Goal: Information Seeking & Learning: Learn about a topic

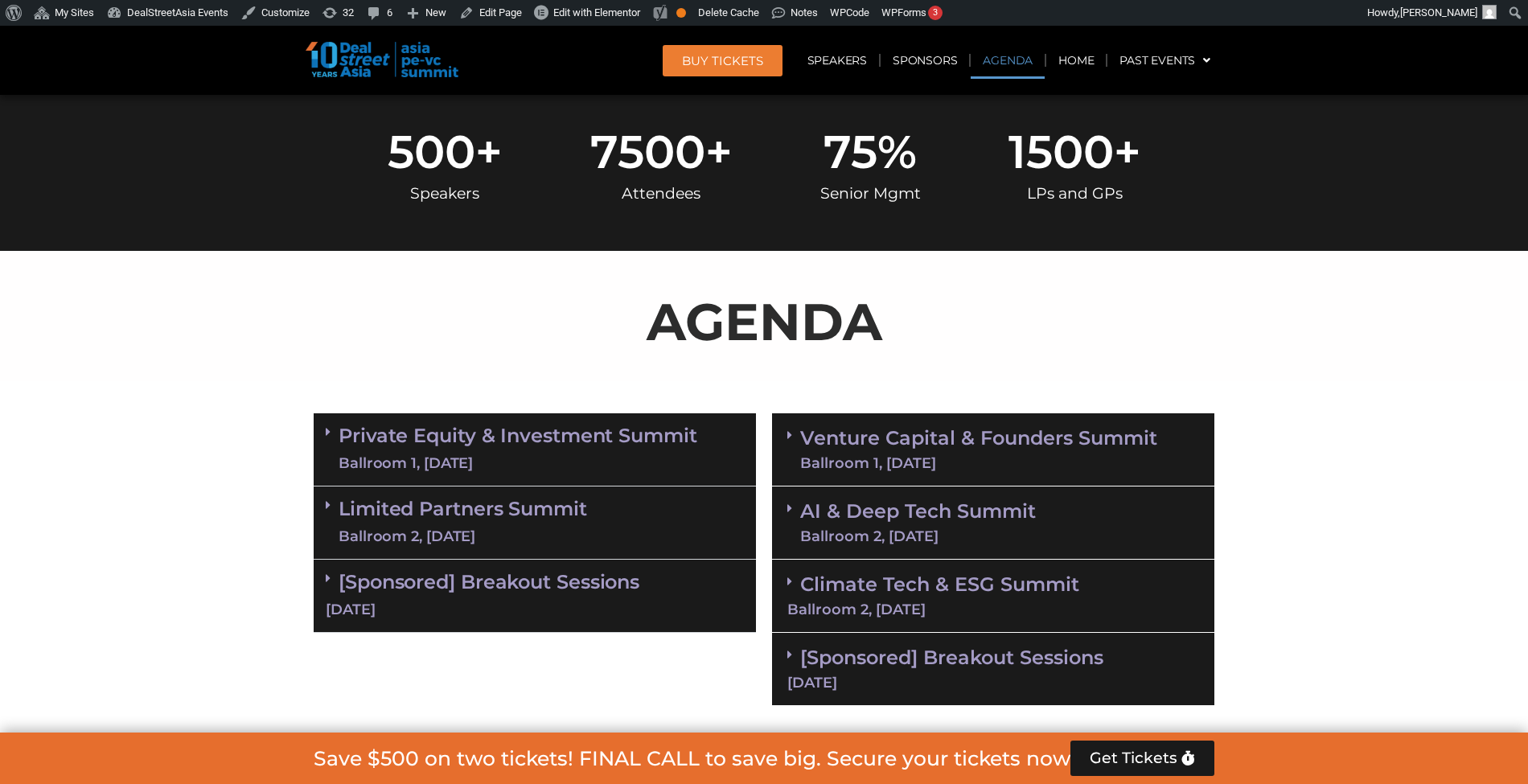
scroll to position [980, 0]
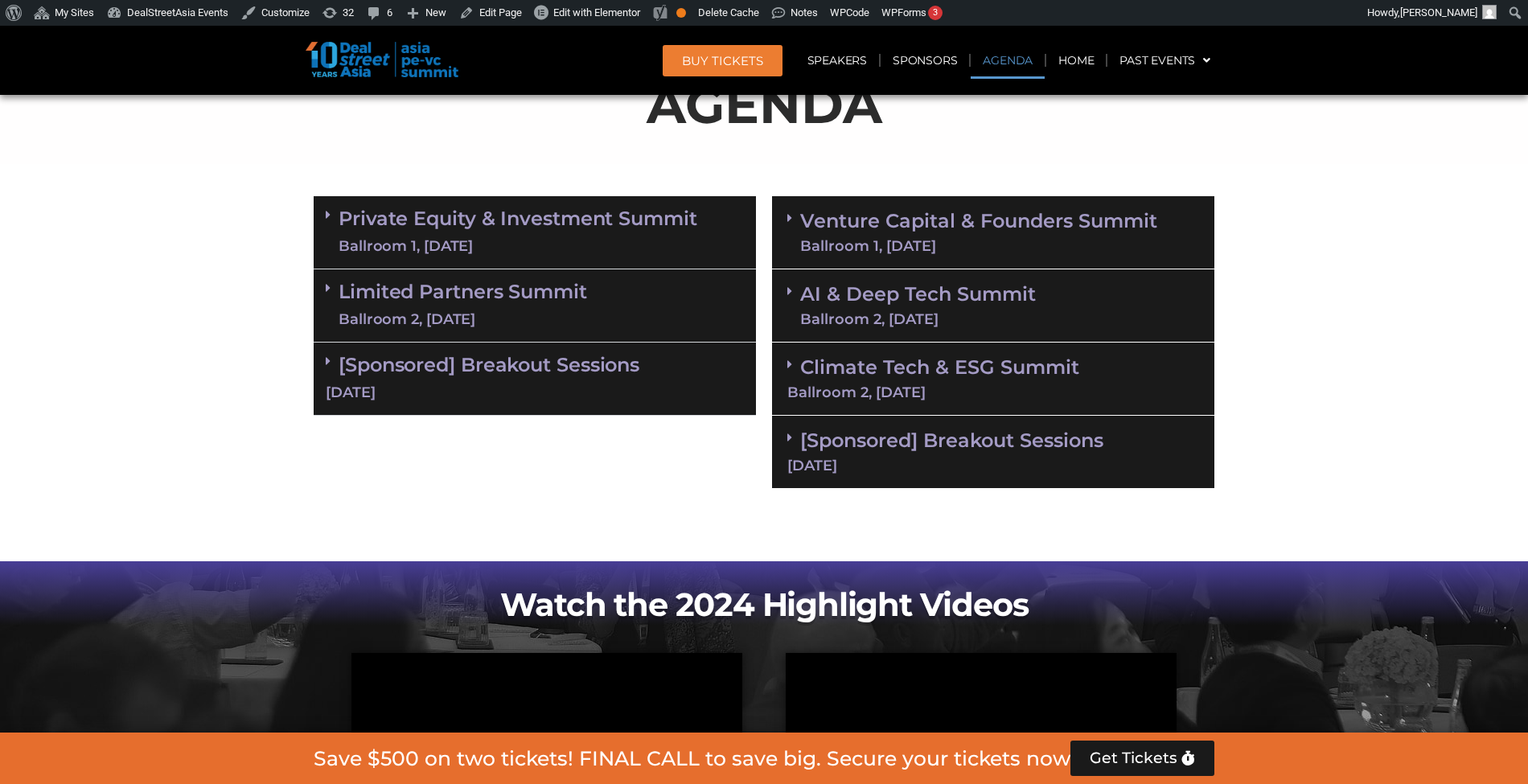
click at [907, 240] on div "Ballroom 1, [DATE]" at bounding box center [977, 246] width 357 height 14
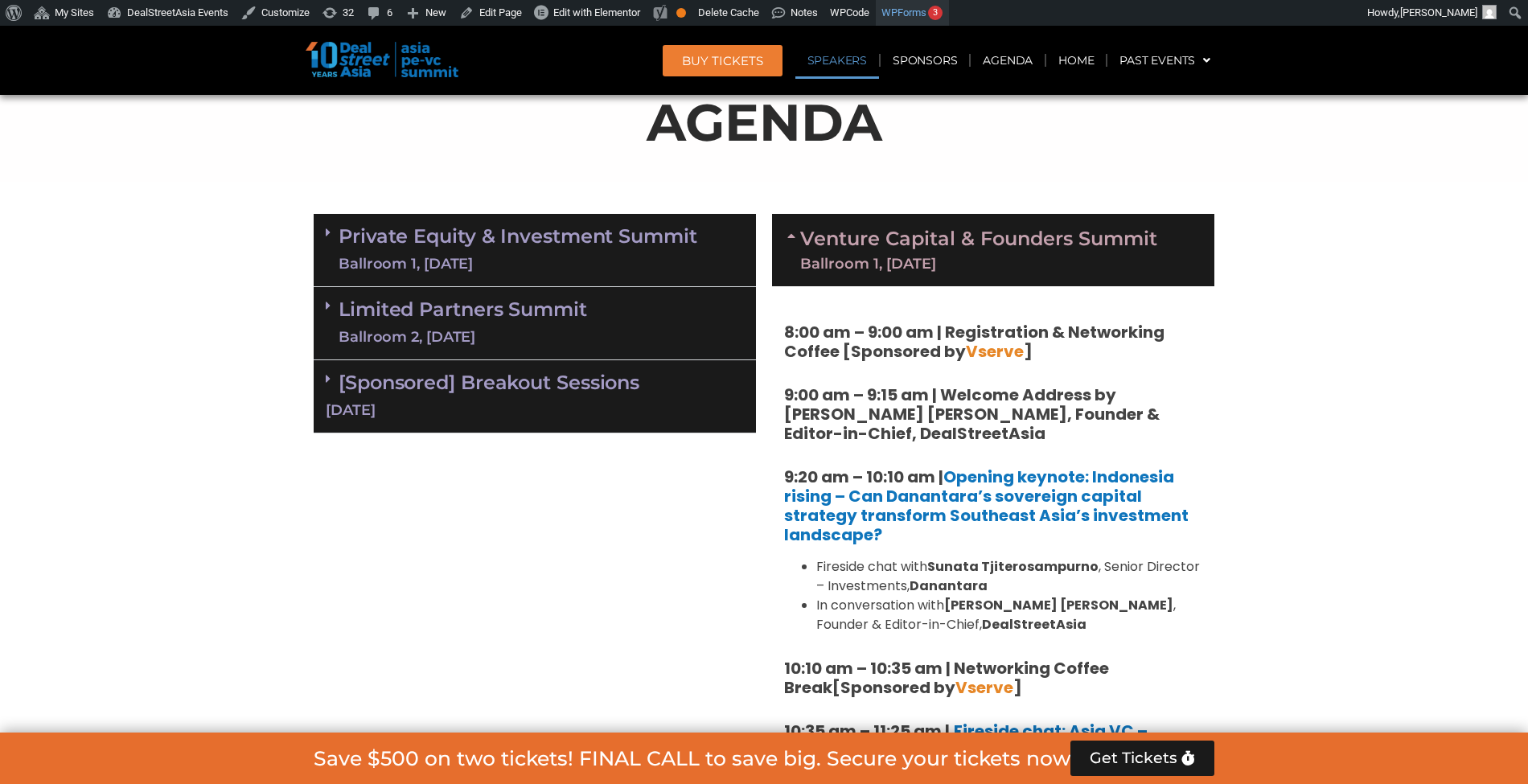
scroll to position [15727, 0]
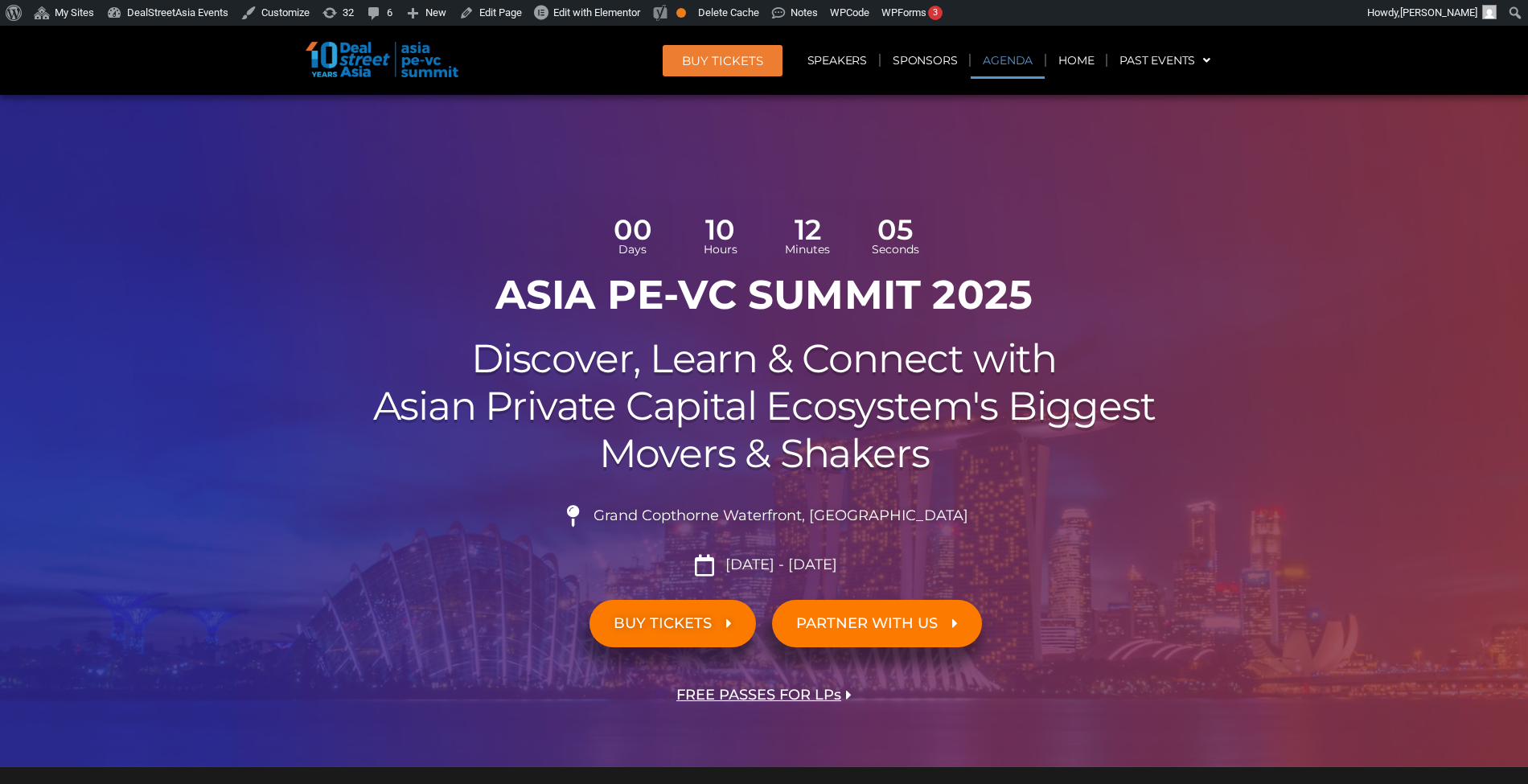
click at [1018, 55] on link "Agenda" at bounding box center [1007, 60] width 74 height 37
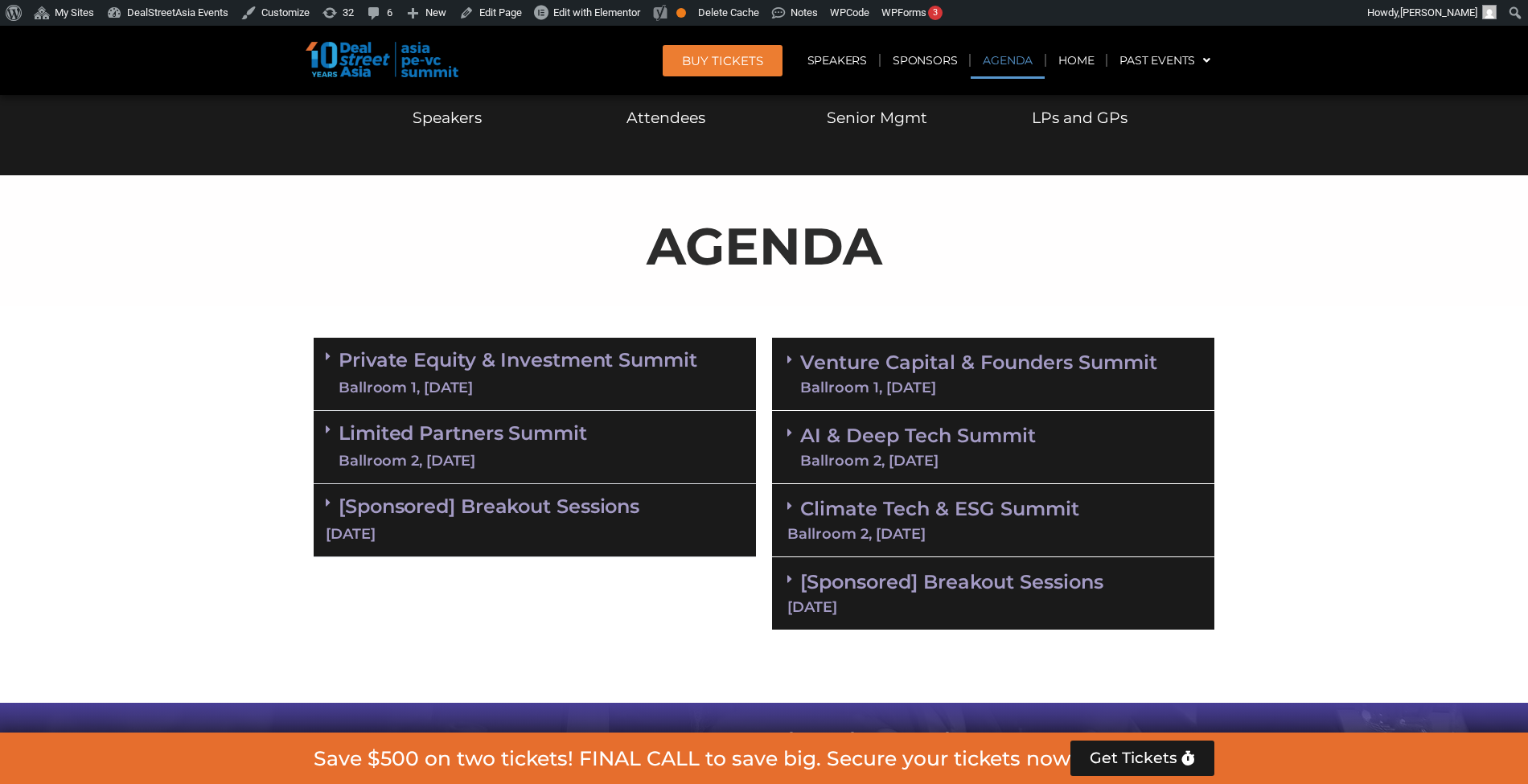
scroll to position [926, 0]
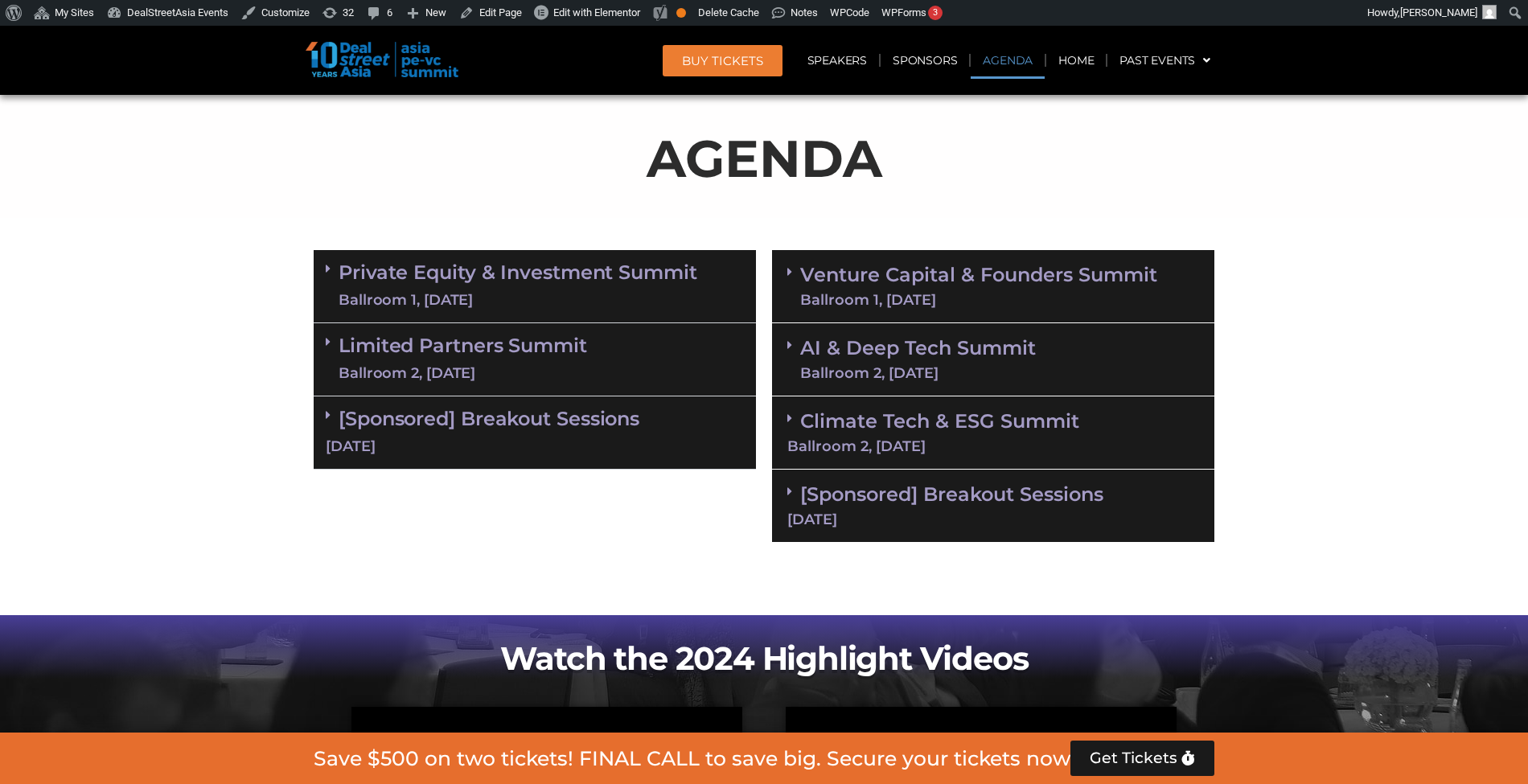
click at [693, 295] on div "Ballroom 1, [DATE]" at bounding box center [518, 301] width 358 height 20
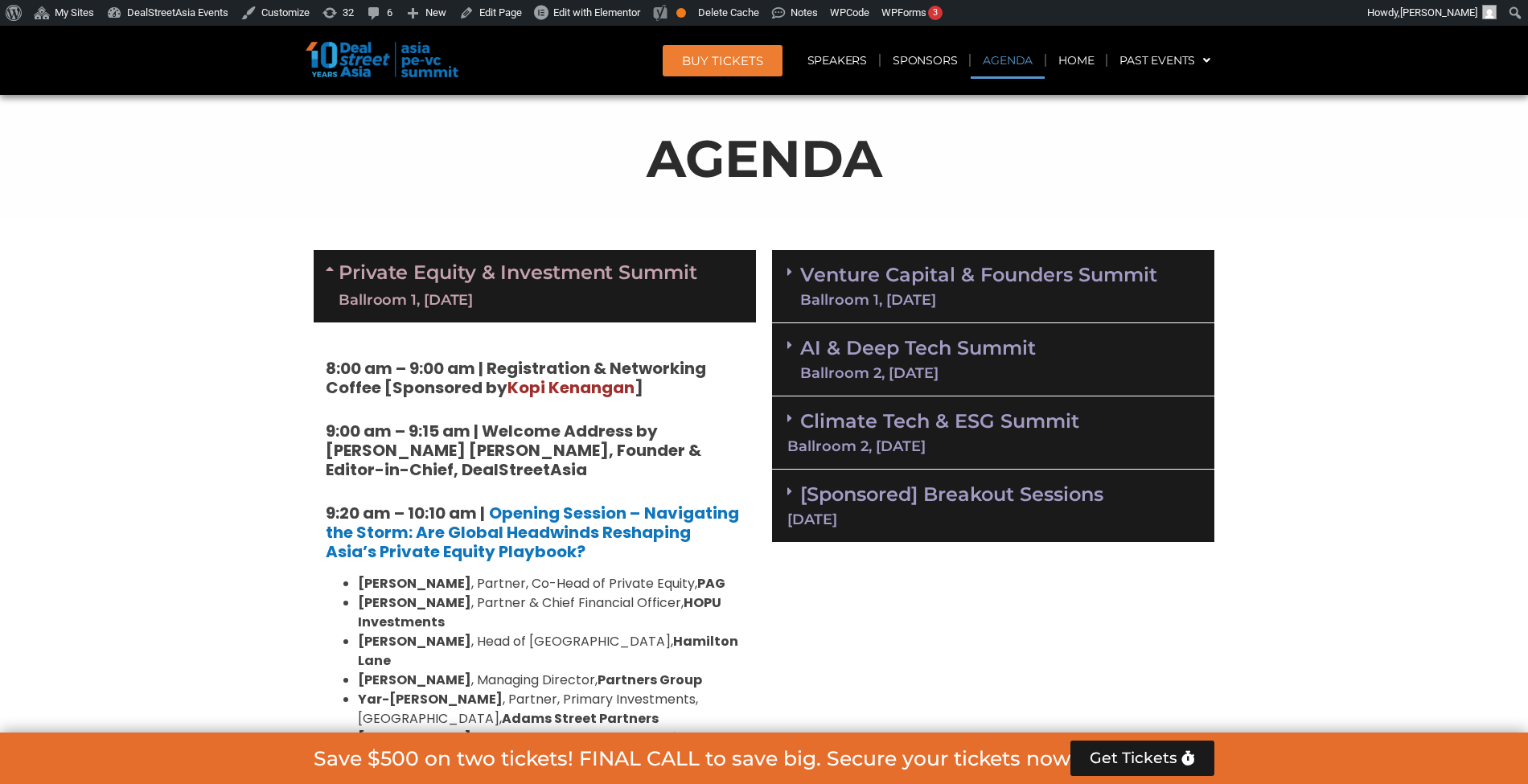
click at [864, 305] on div "Ballroom 1, 11 Sept" at bounding box center [977, 300] width 357 height 14
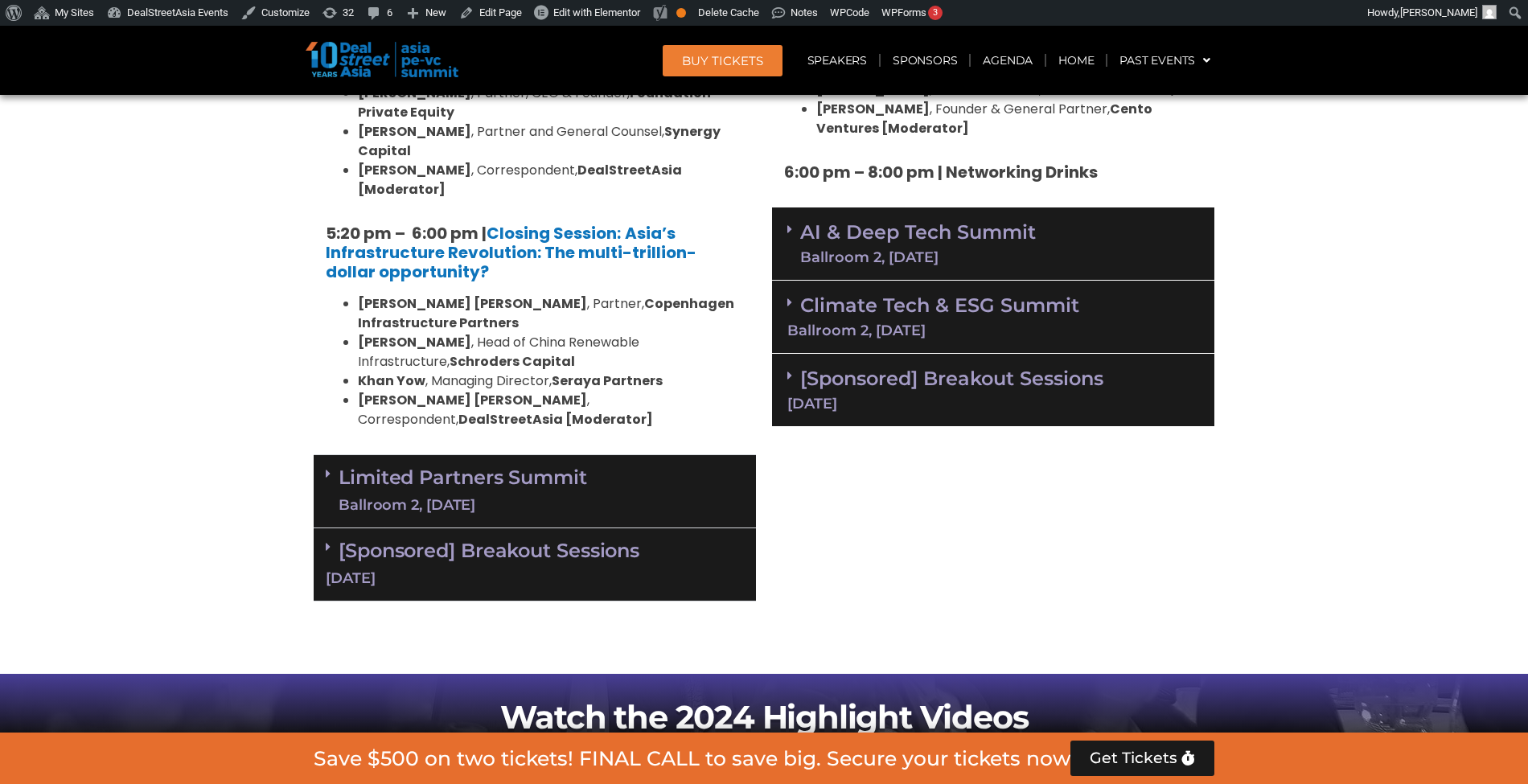
scroll to position [3382, 0]
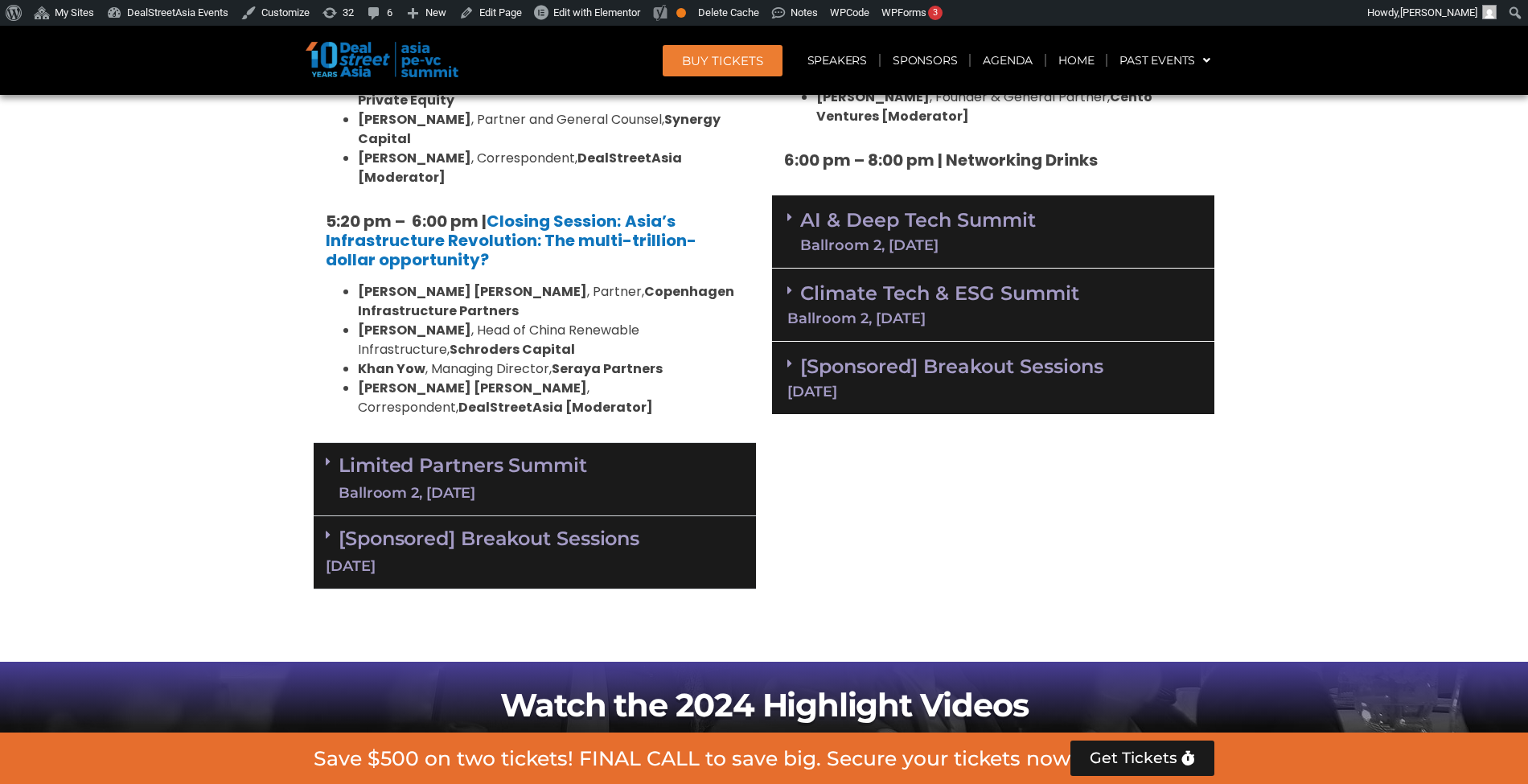
click at [684, 443] on div "Limited Partners Summit Ballroom 2, 10 Sept" at bounding box center [534, 479] width 442 height 73
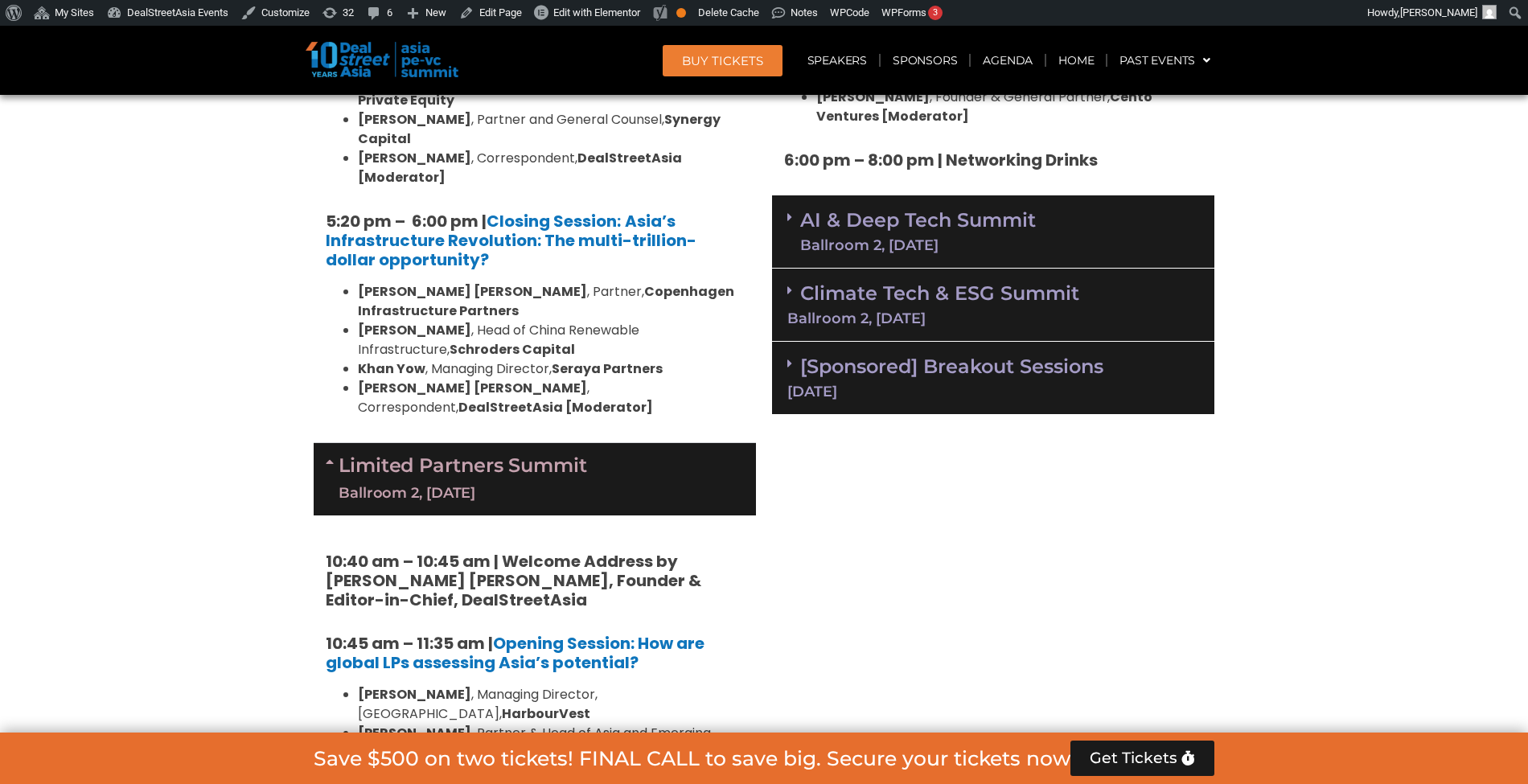
click at [852, 238] on div "Ballroom 2, 11 Sept" at bounding box center [917, 245] width 235 height 14
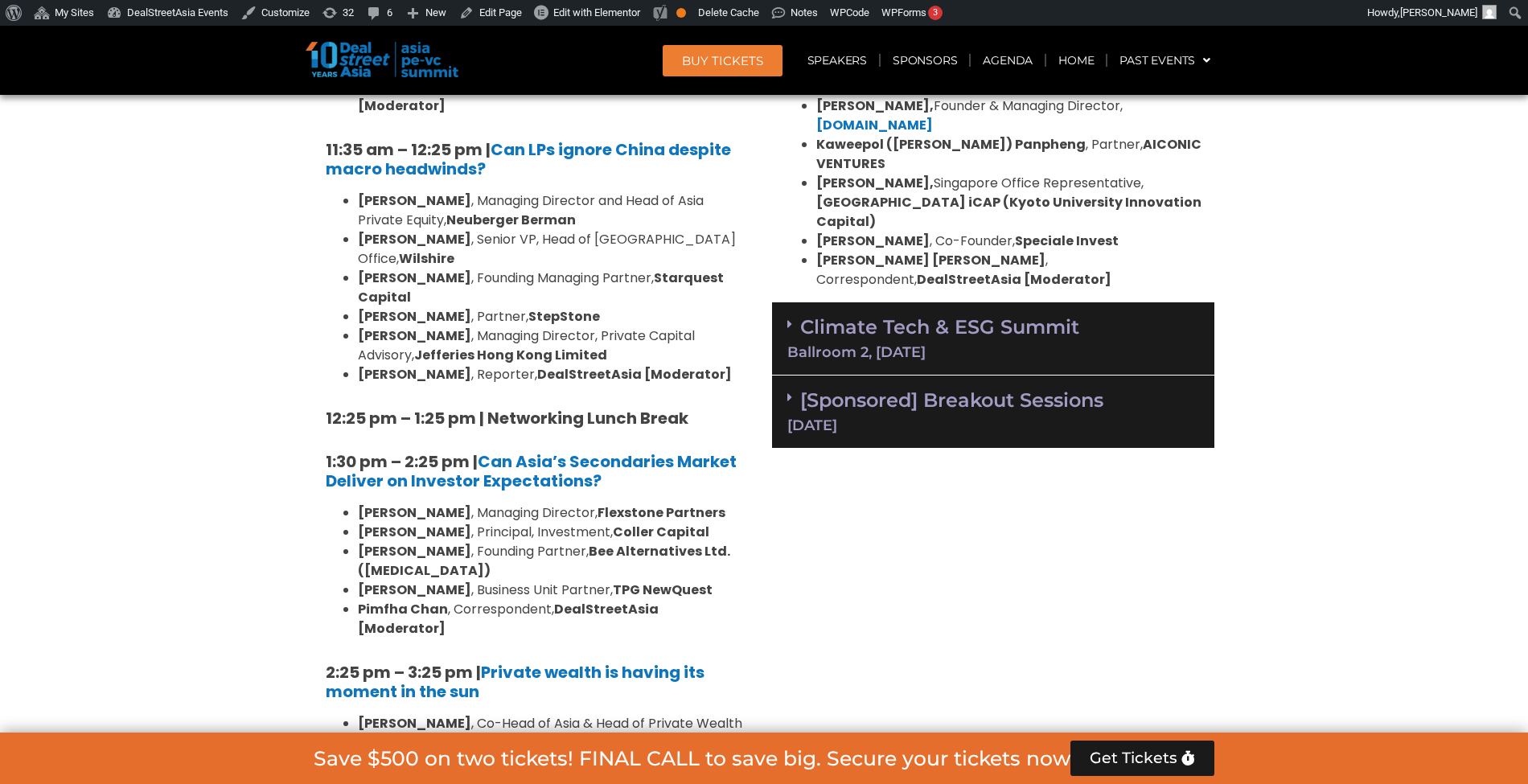
scroll to position [4144, 0]
click at [897, 314] on link "Climate Tech & ESG Summit Ballroom 2, 11 Sept" at bounding box center [993, 336] width 412 height 44
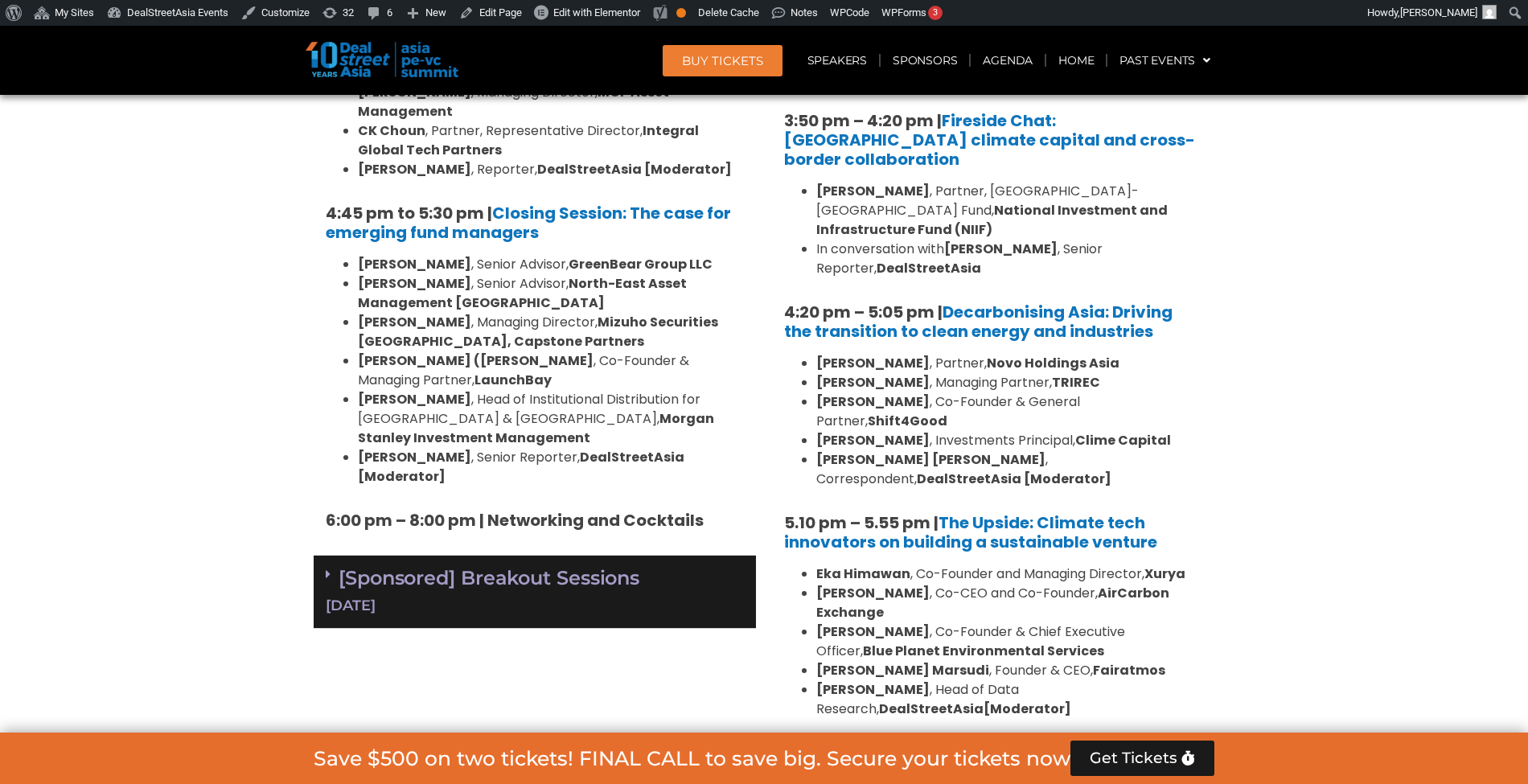
scroll to position [5124, 0]
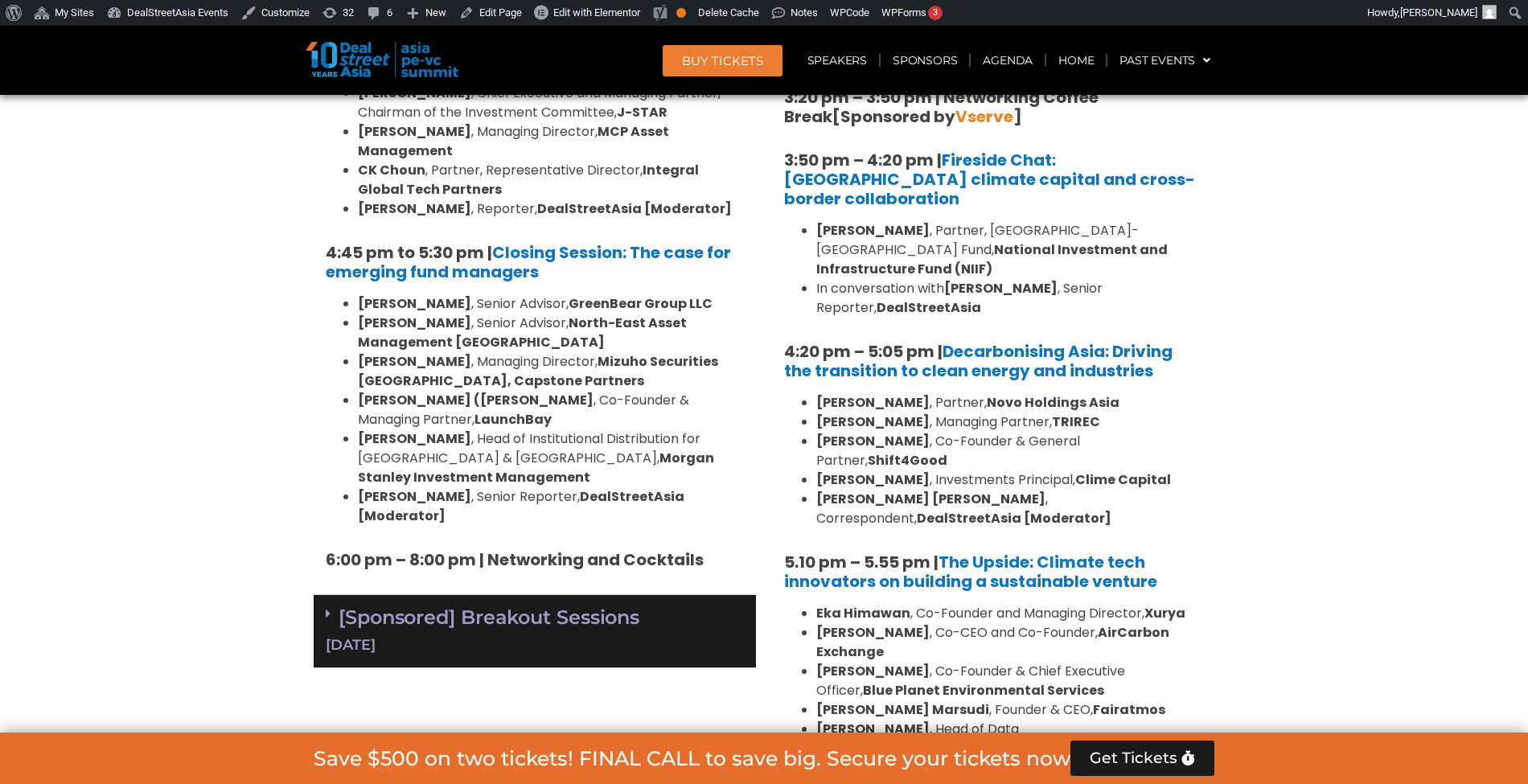
click at [662, 594] on div "[Sponsored] Breakout Sessions 10 Sept" at bounding box center [534, 631] width 442 height 73
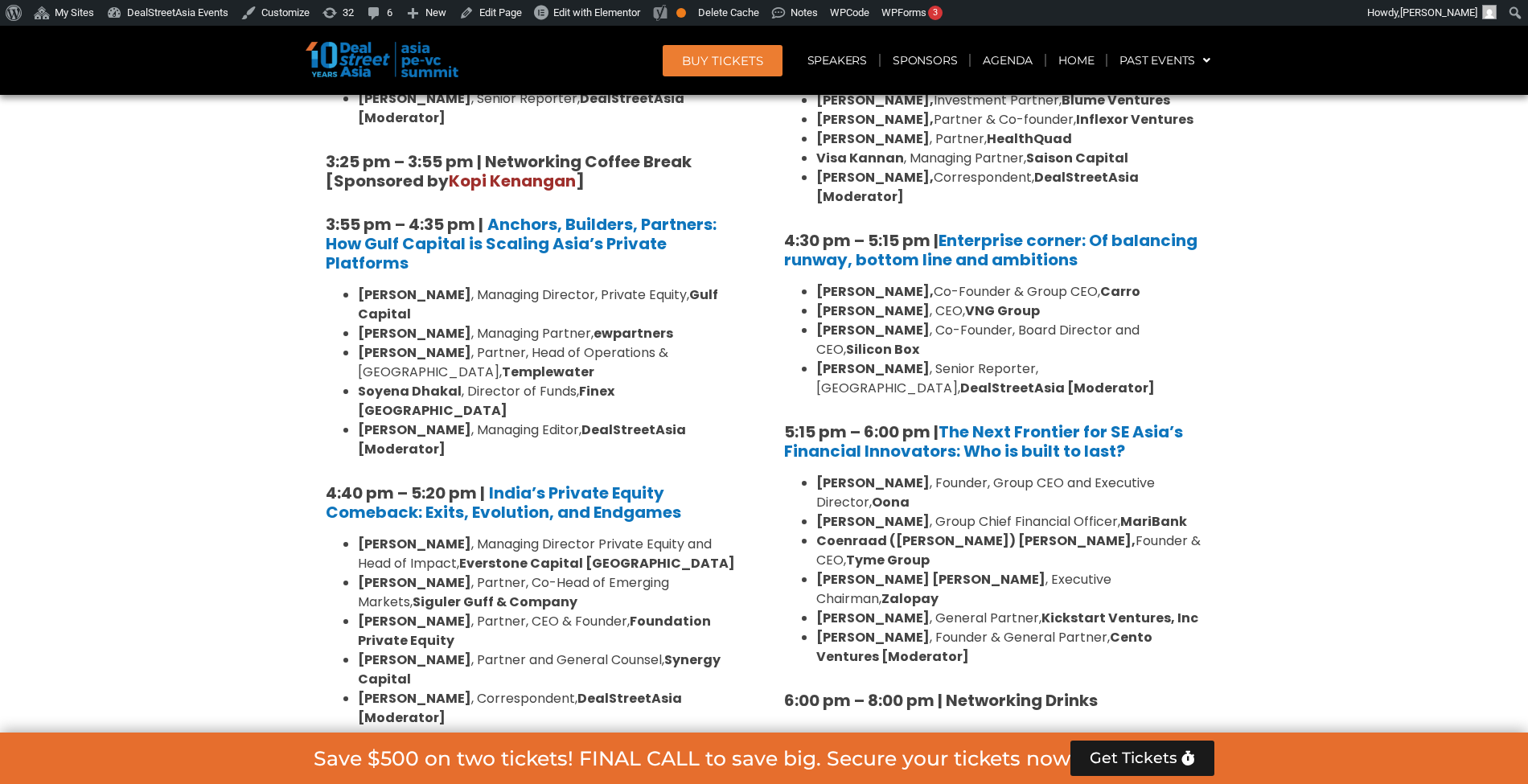
drag, startPoint x: 913, startPoint y: 422, endPoint x: 819, endPoint y: 400, distance: 96.5
click at [819, 473] on li "Abhishek Bhatia , Founder, Group CEO and Executive Director, Oona" at bounding box center [1009, 493] width 386 height 39
copy li "Abhishek Bhatia , Founder, Group CEO and Executive Director, Oona"
click at [933, 473] on li "Abhishek Bhatia , Founder, Group CEO and Executive Director, Oona" at bounding box center [1009, 493] width 386 height 39
drag, startPoint x: 928, startPoint y: 420, endPoint x: 799, endPoint y: 406, distance: 129.8
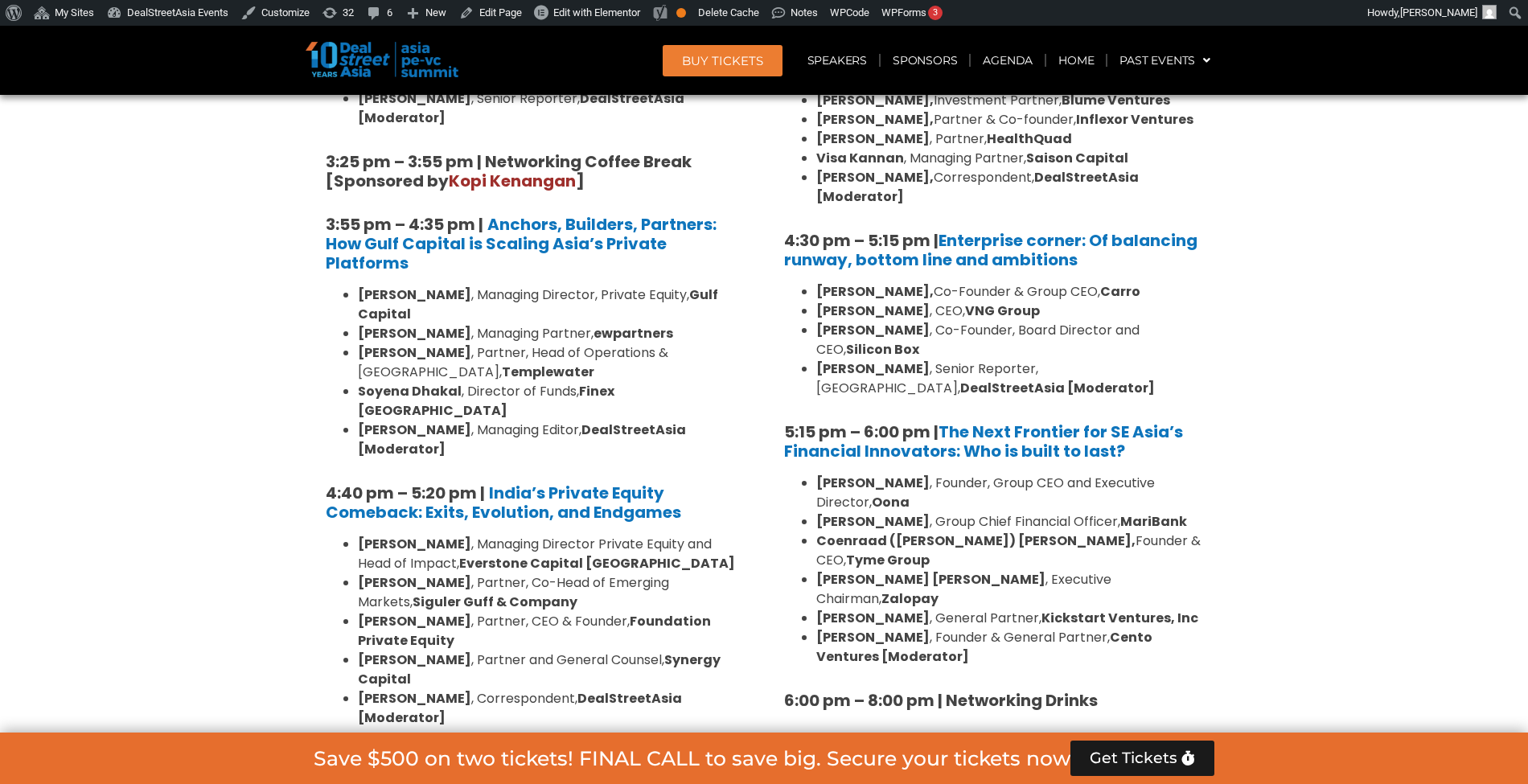
click at [799, 473] on ul "Abhishek Bhatia , Founder, Group CEO and Executive Director, Oona Kevan Chow , …" at bounding box center [994, 570] width 418 height 193
copy li "Abhishek Bhatia , Founder, Group CEO and Executive Director, Oona"
click at [913, 473] on li "Abhishek Bhatia , Founder, Group CEO and Executive Director, Oona" at bounding box center [1009, 493] width 386 height 39
drag, startPoint x: 905, startPoint y: 422, endPoint x: 806, endPoint y: 405, distance: 100.4
click at [816, 473] on li "Abhishek Bhatia , Founder, Group CEO and Executive Director, Oona" at bounding box center [1009, 493] width 386 height 39
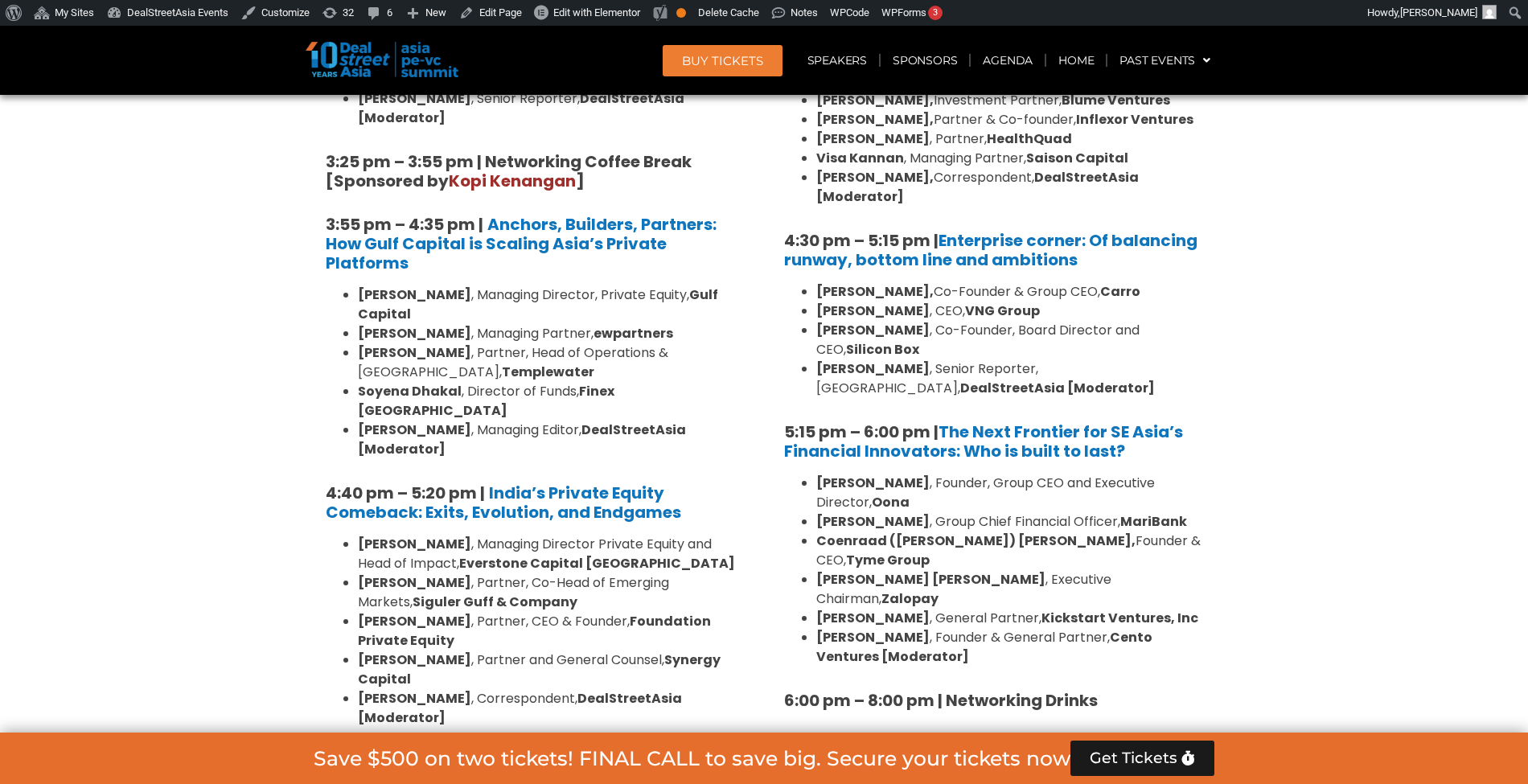
copy li "Abhishek Bhatia , Founder, Group CEO and Executive Director, Oona"
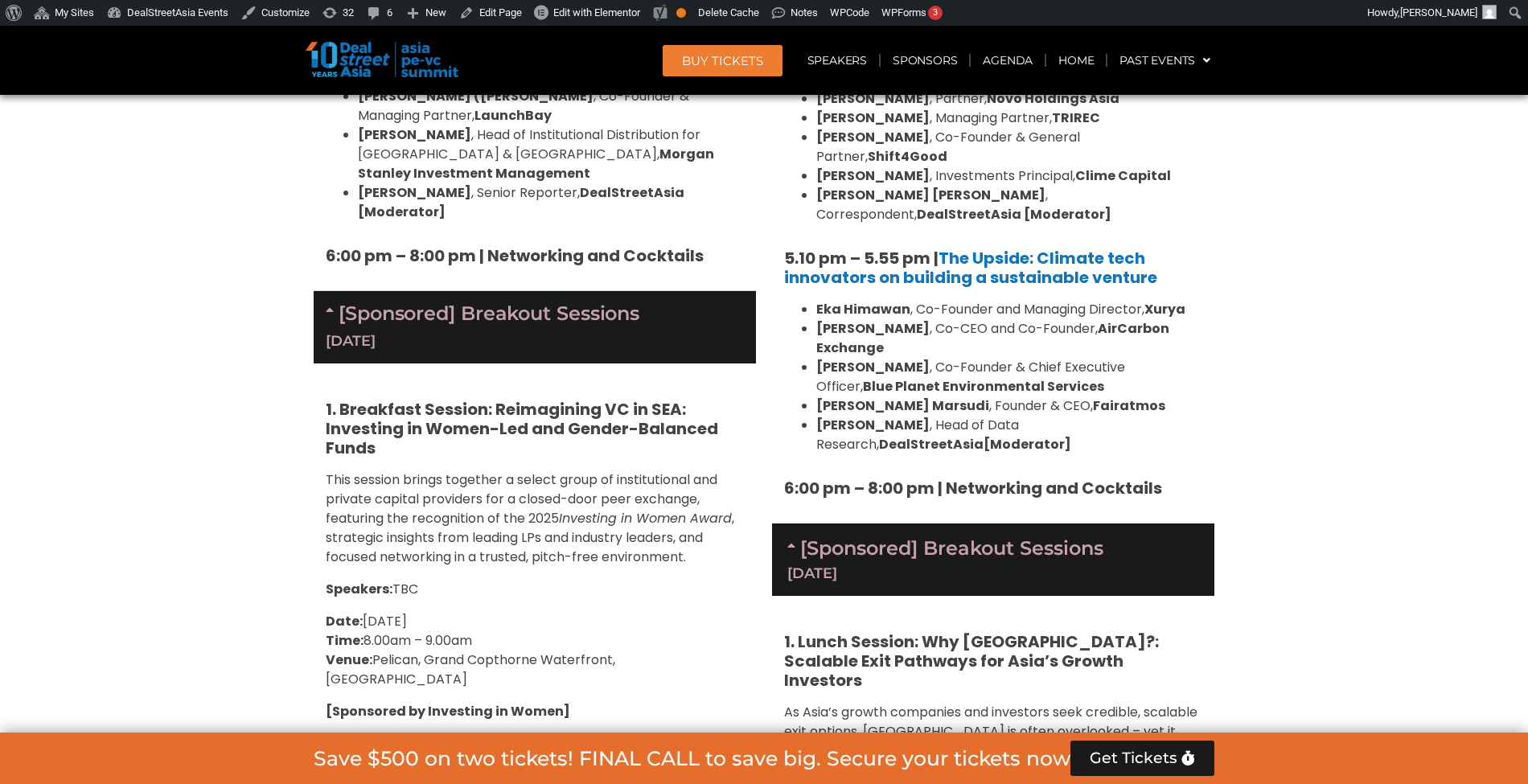
scroll to position [5427, 0]
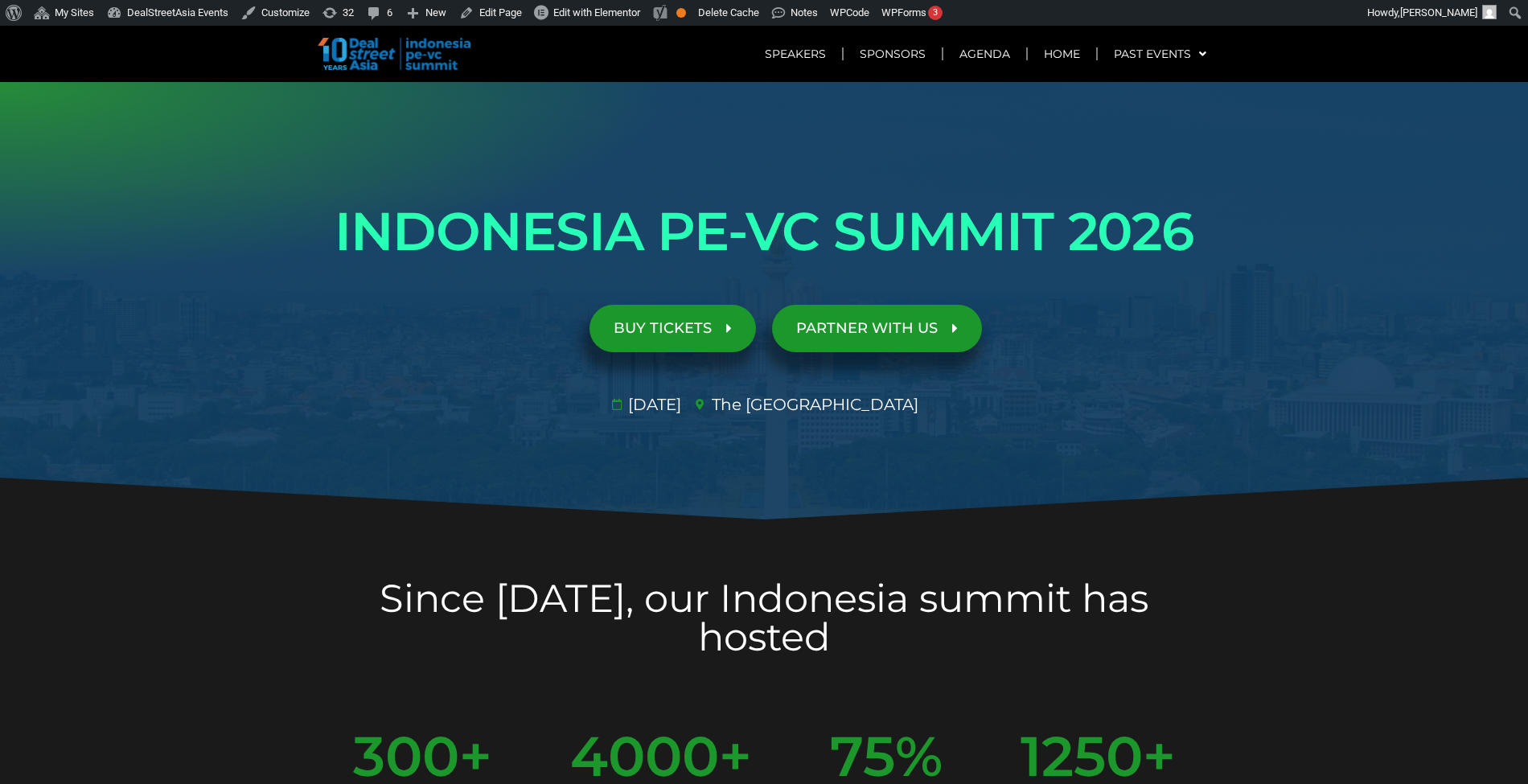
click at [698, 338] on link "BUY TICKETS" at bounding box center [673, 329] width 166 height 47
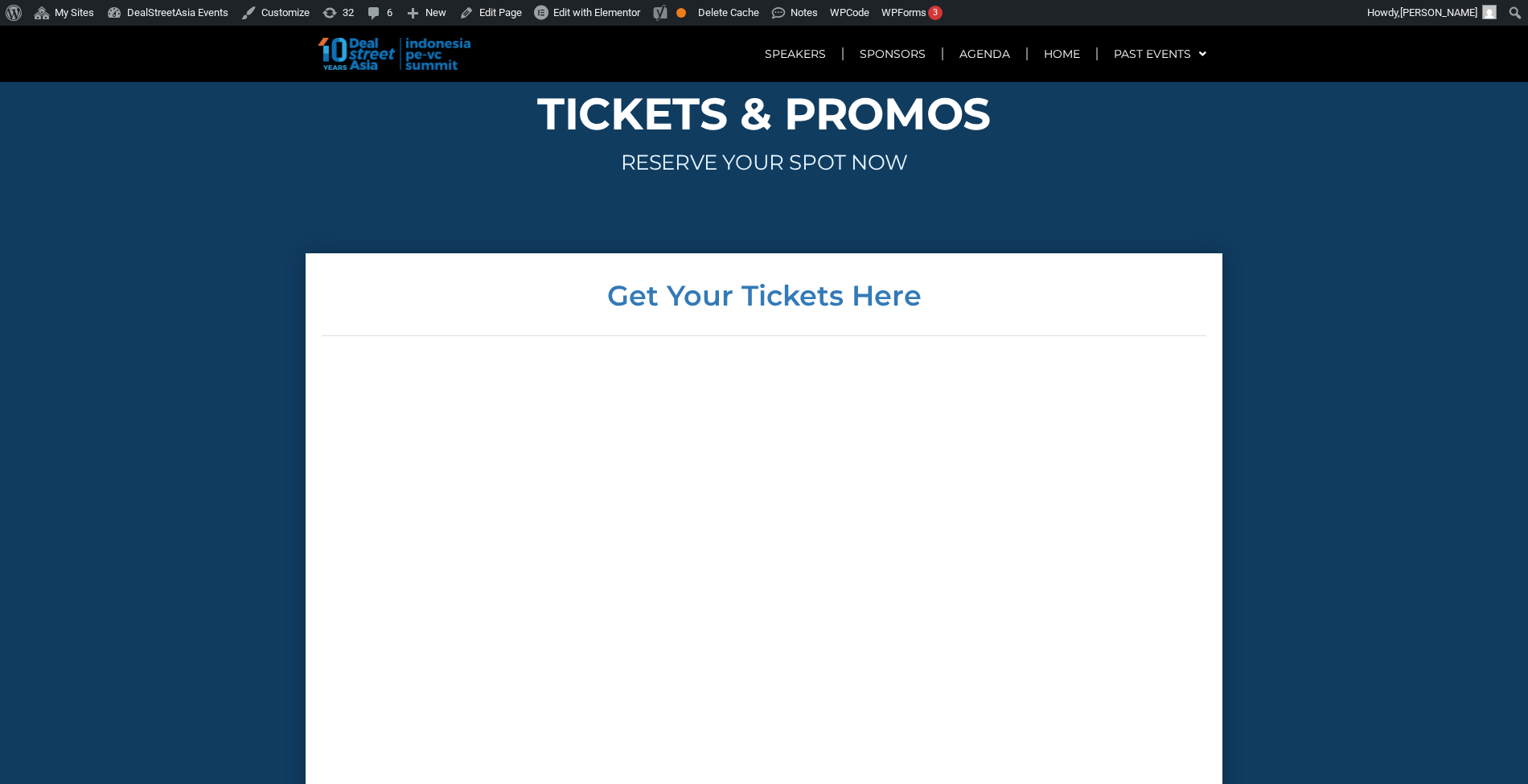
scroll to position [6440, 0]
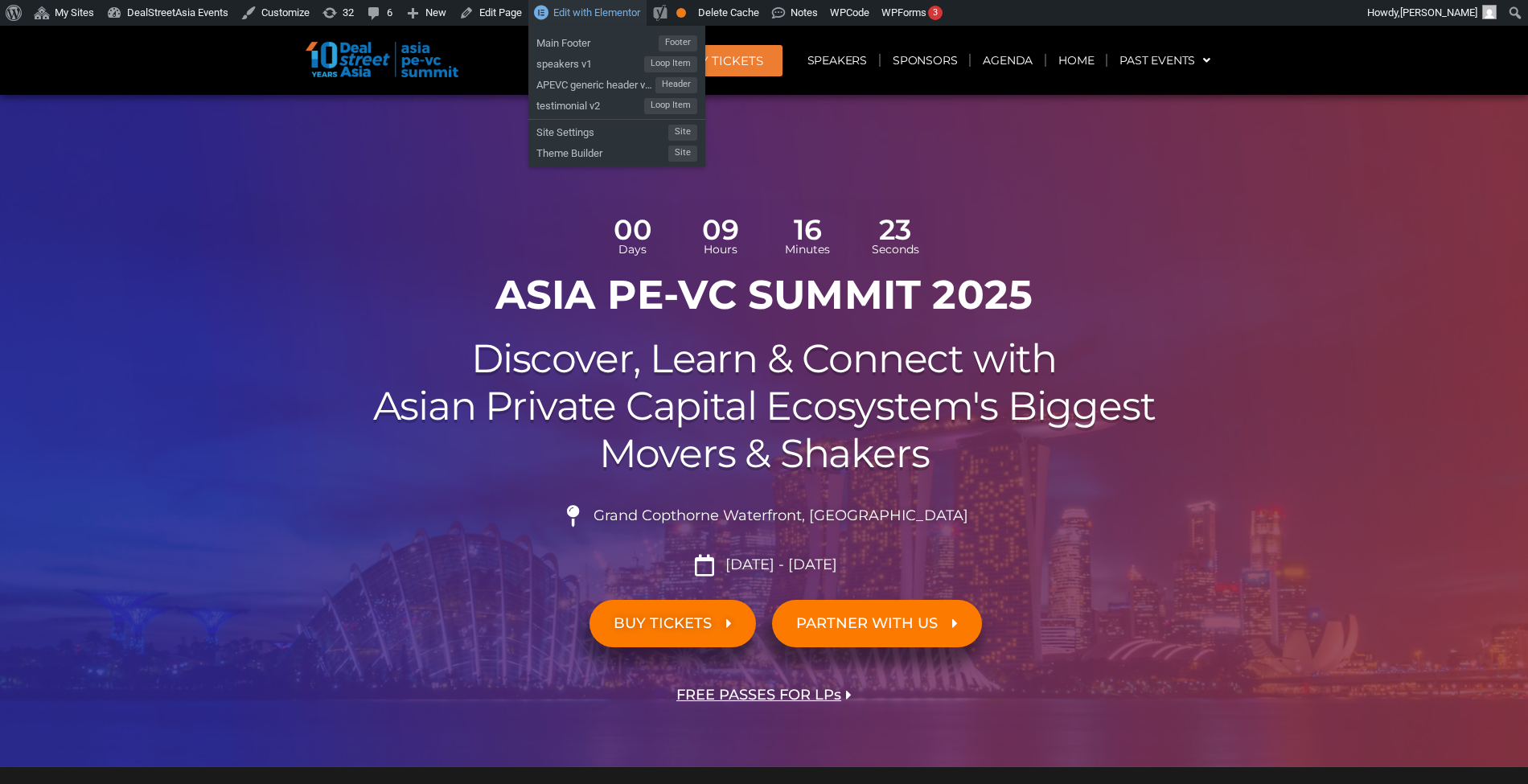
click at [562, 13] on span "Edit with Elementor" at bounding box center [596, 13] width 87 height 12
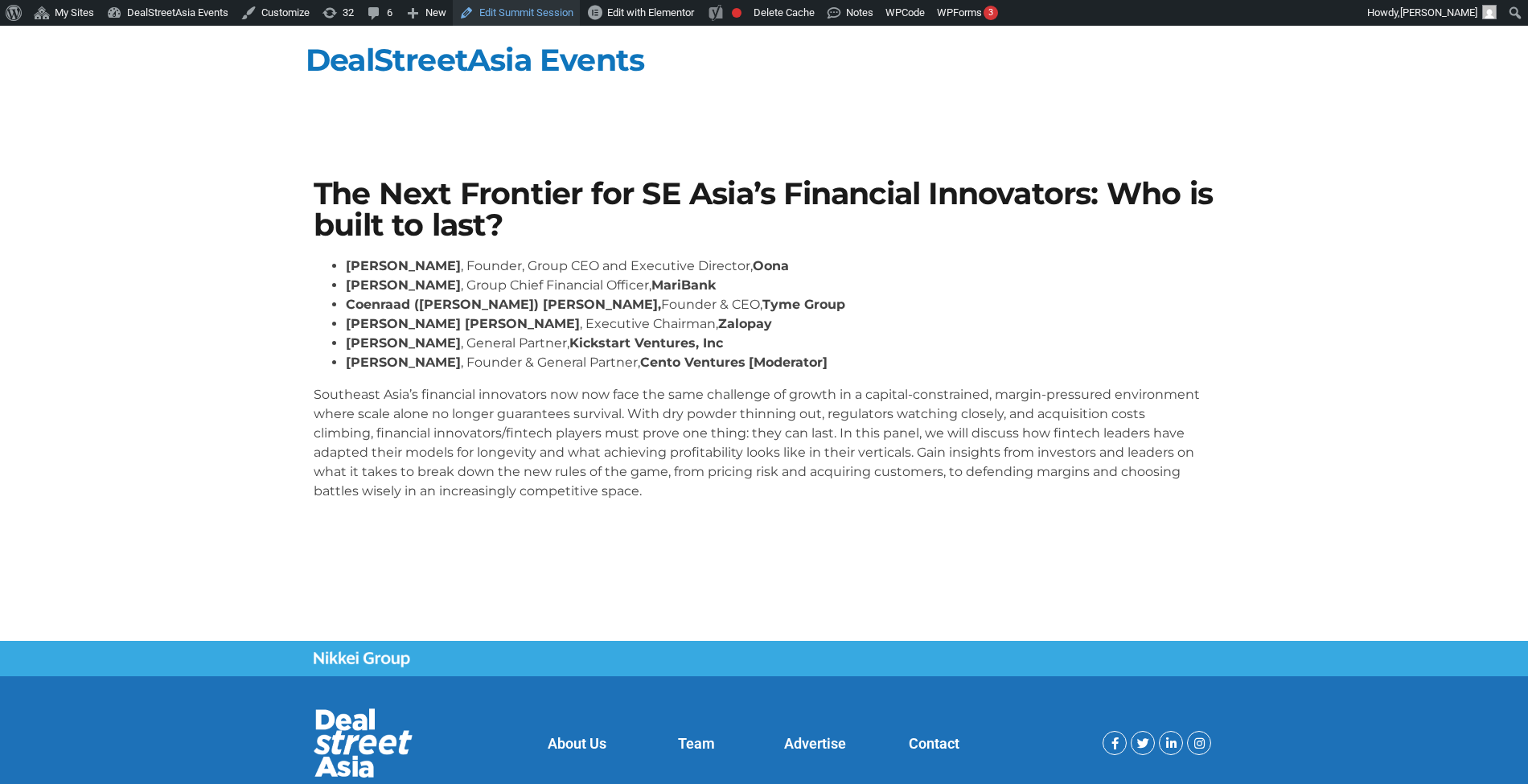
click at [492, 19] on link "Edit Summit Session" at bounding box center [516, 13] width 127 height 25
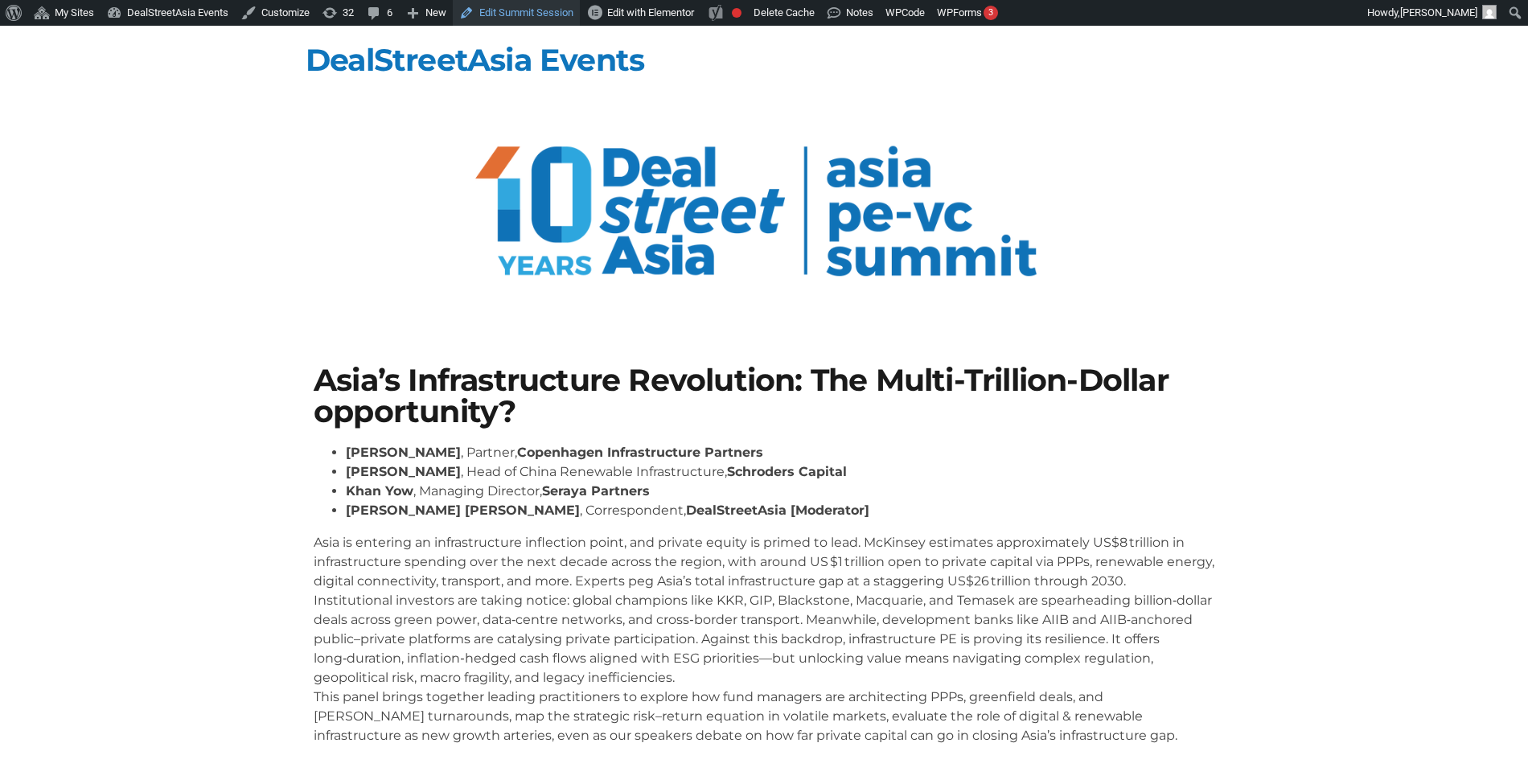
click at [521, 8] on link "Edit Summit Session" at bounding box center [516, 13] width 127 height 25
